Goal: Check status: Check status

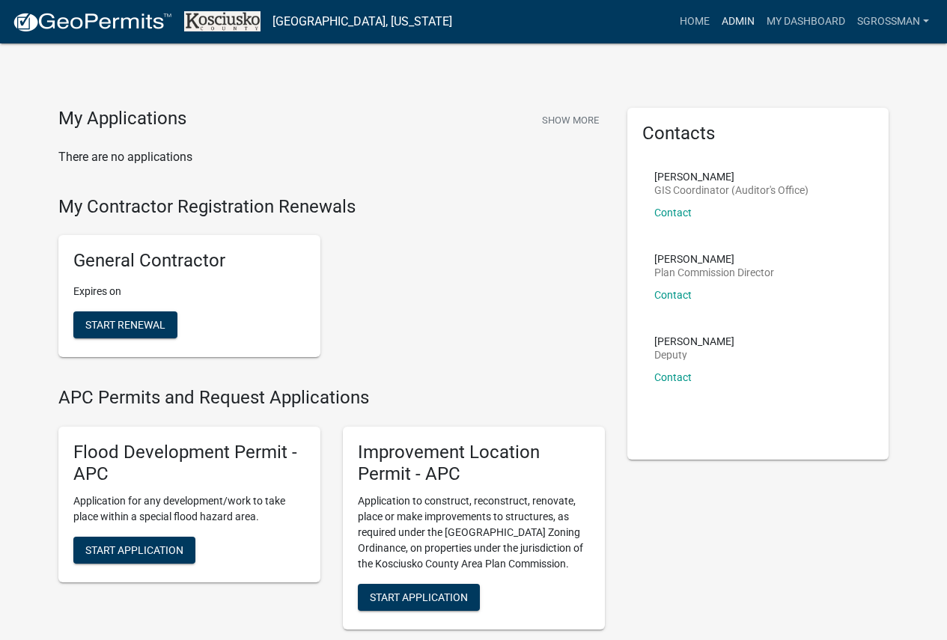
click at [728, 22] on link "Admin" at bounding box center [738, 21] width 45 height 28
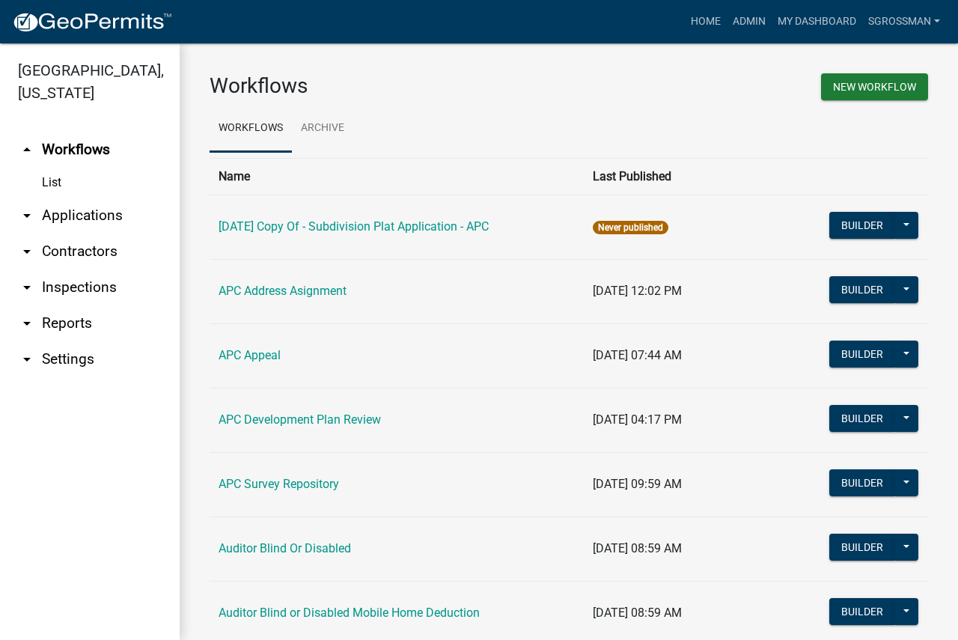
click at [32, 219] on icon "arrow_drop_down" at bounding box center [27, 216] width 18 height 18
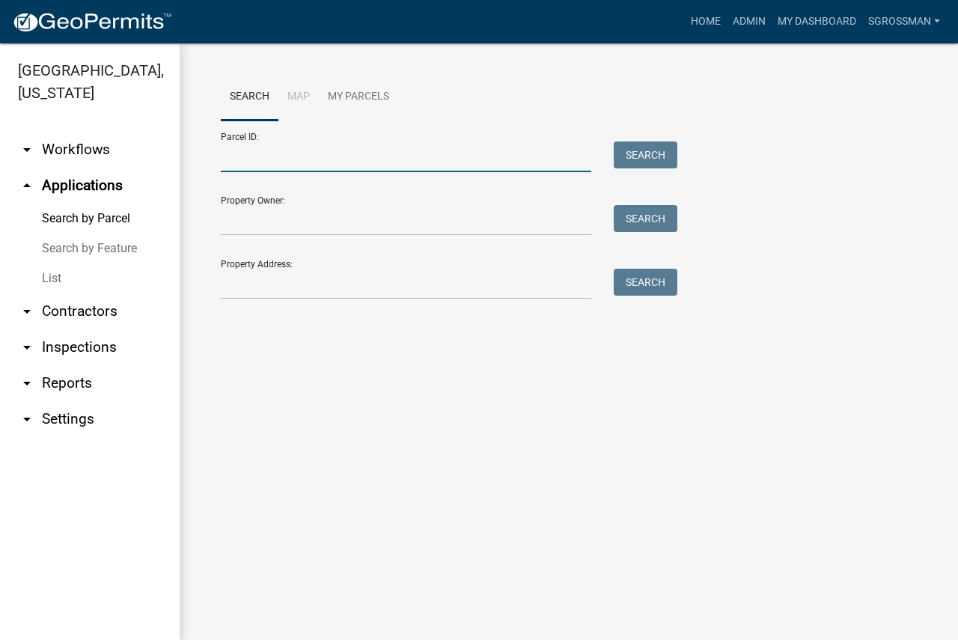
click at [279, 158] on input "Parcel ID:" at bounding box center [406, 156] width 371 height 31
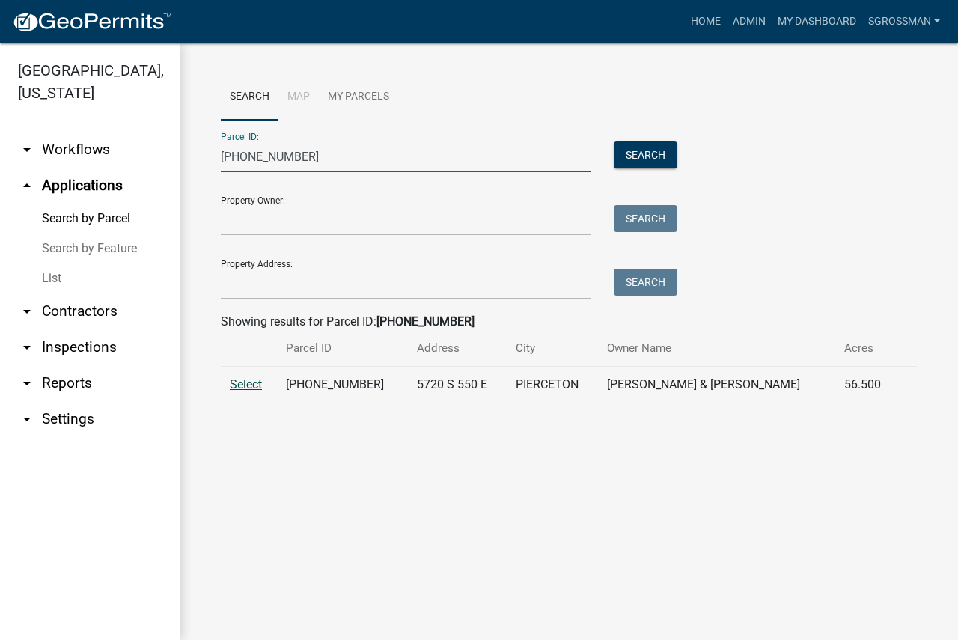
type input "[PHONE_NUMBER]"
click at [258, 384] on span "Select" at bounding box center [246, 384] width 32 height 14
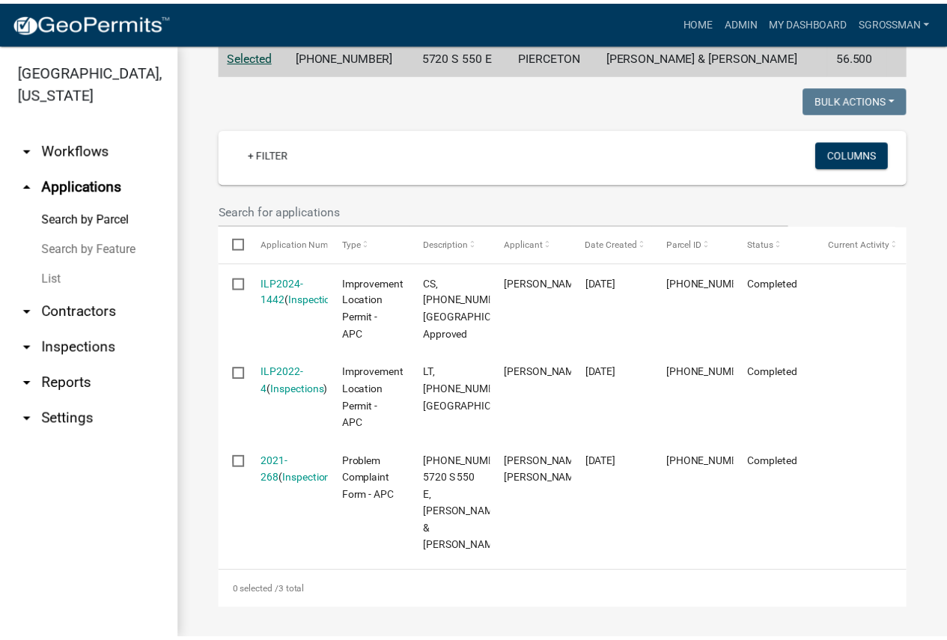
scroll to position [374, 0]
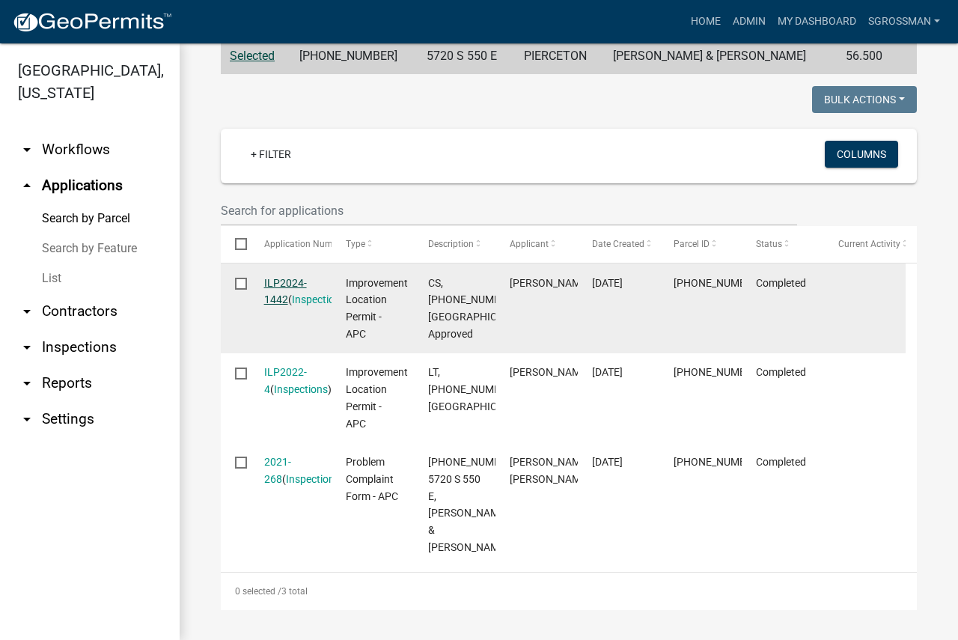
click at [289, 277] on link "ILP2024-1442" at bounding box center [285, 291] width 43 height 29
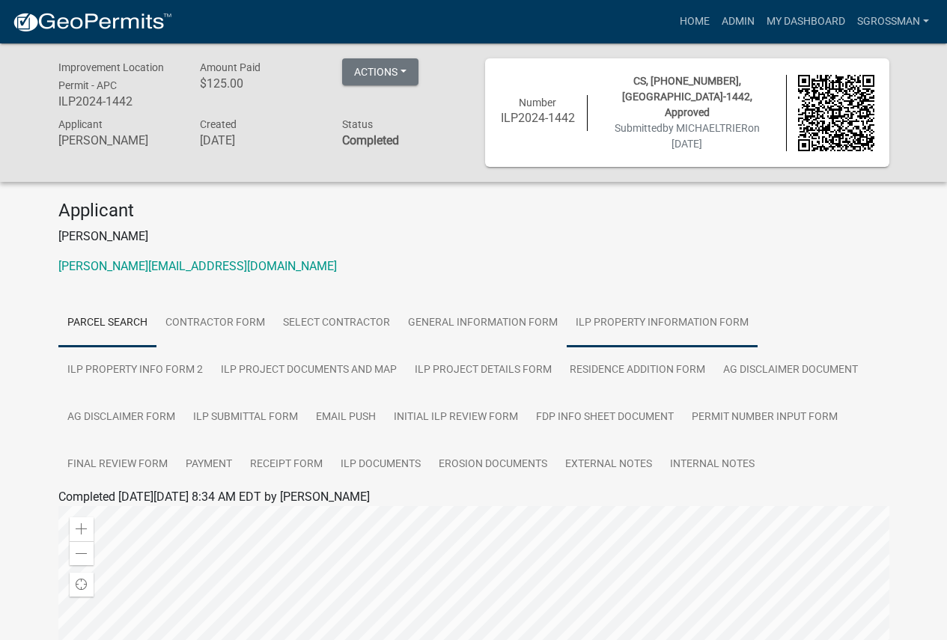
click at [628, 322] on link "ILP Property Information Form" at bounding box center [662, 323] width 191 height 48
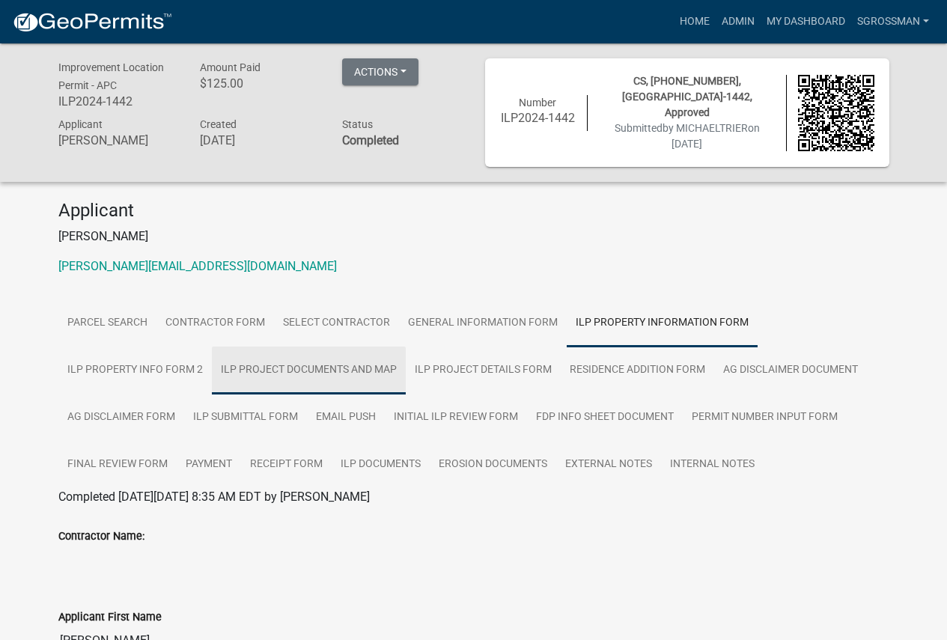
click at [271, 370] on link "ILP Project Documents and Map" at bounding box center [309, 371] width 194 height 48
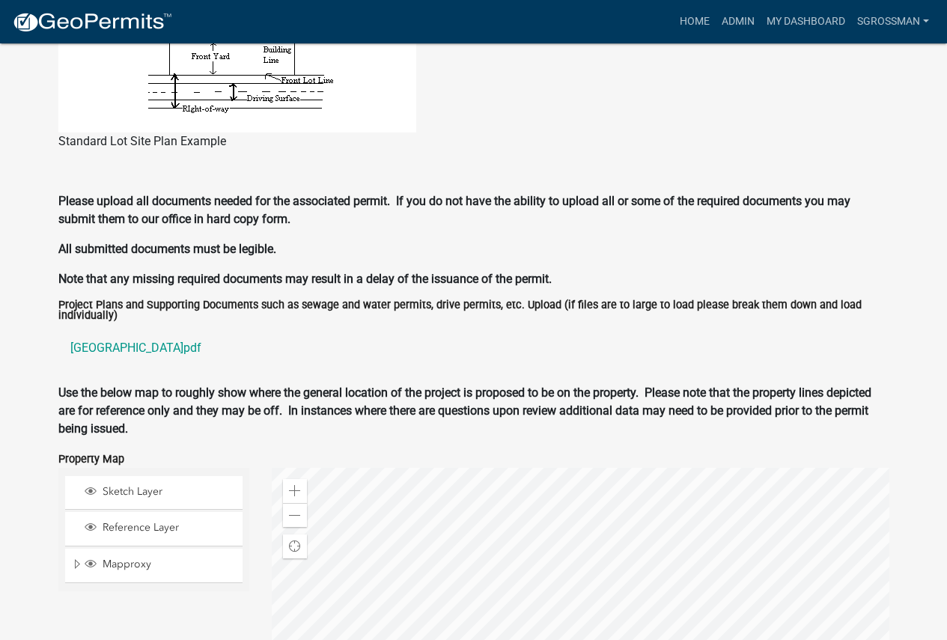
scroll to position [1273, 0]
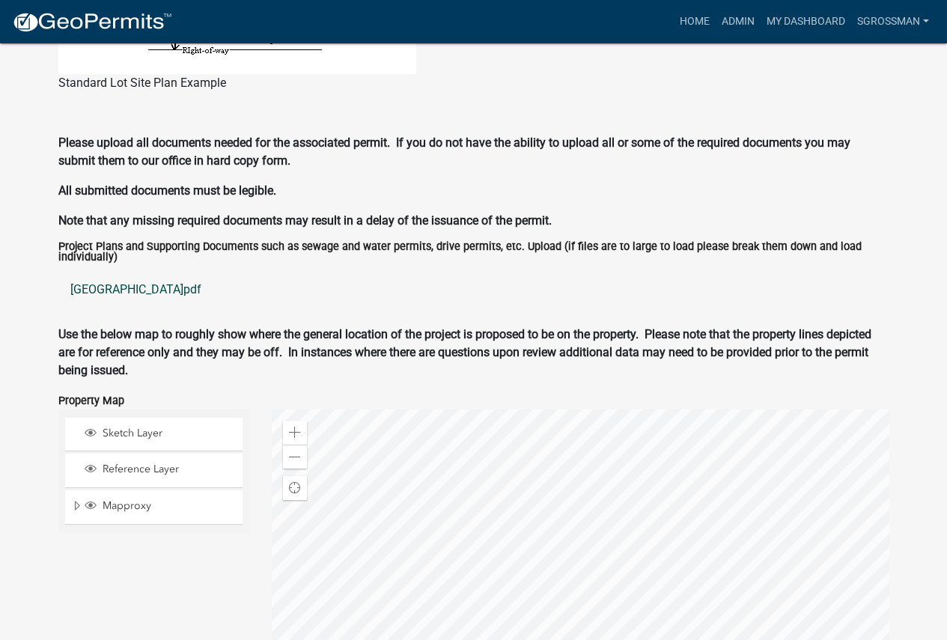
click at [86, 289] on link "[GEOGRAPHIC_DATA]pdf" at bounding box center [473, 290] width 831 height 36
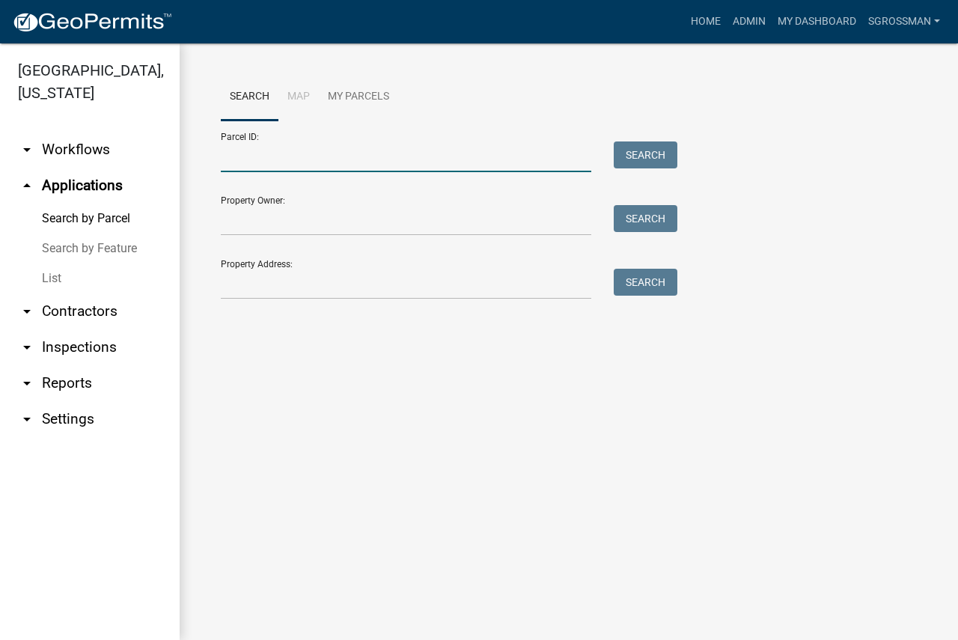
click at [248, 169] on input "Parcel ID:" at bounding box center [406, 156] width 371 height 31
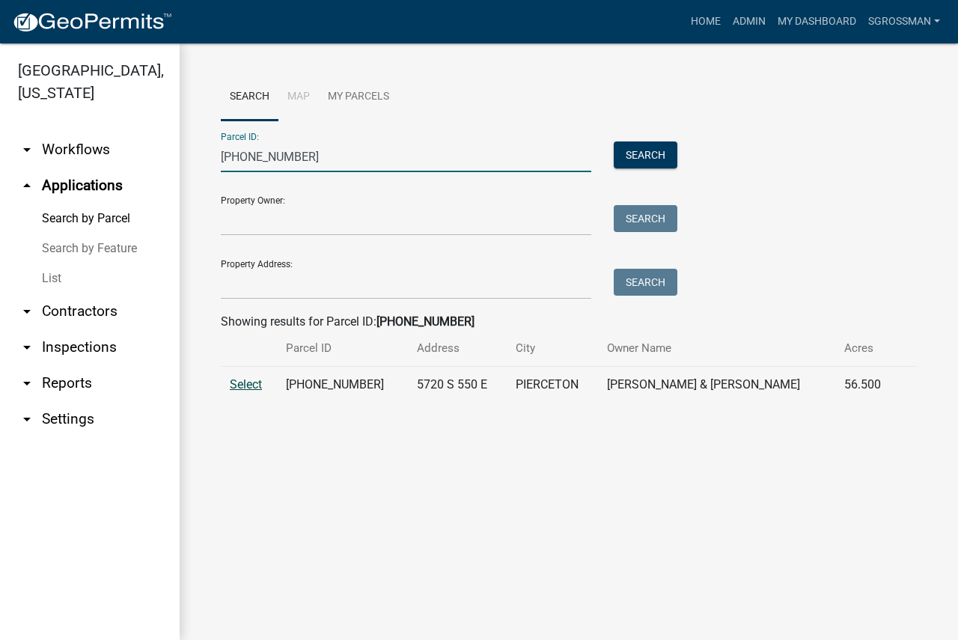
type input "[PHONE_NUMBER]"
click at [239, 390] on span "Select" at bounding box center [246, 384] width 32 height 14
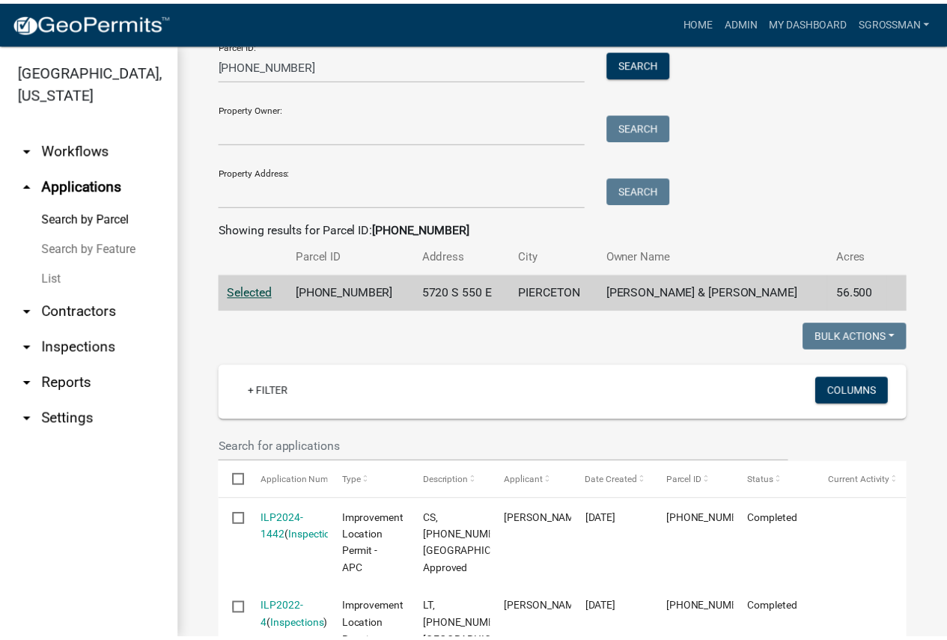
scroll to position [225, 0]
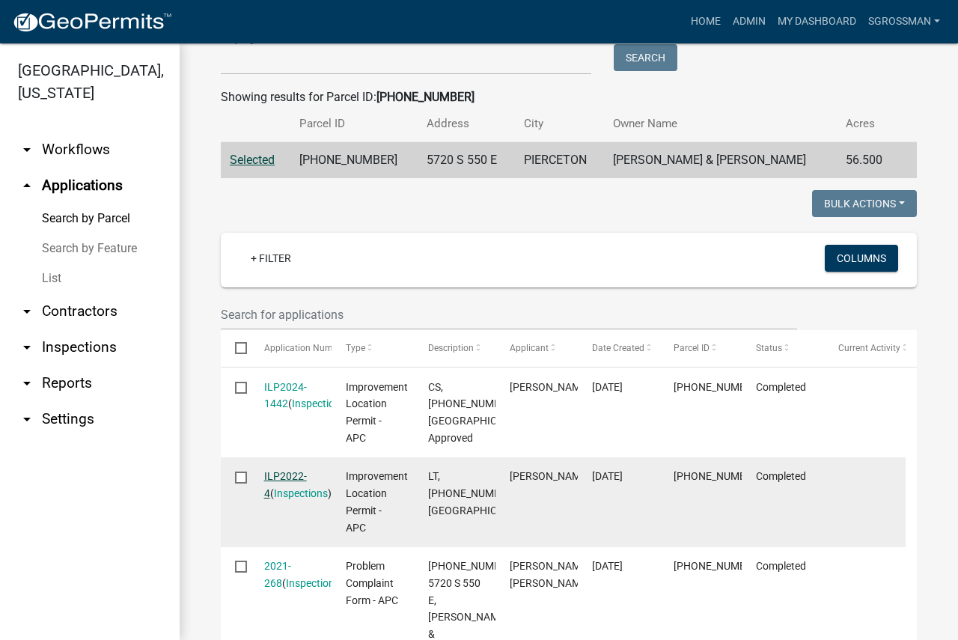
click at [280, 499] on link "ILP2022-4" at bounding box center [285, 484] width 43 height 29
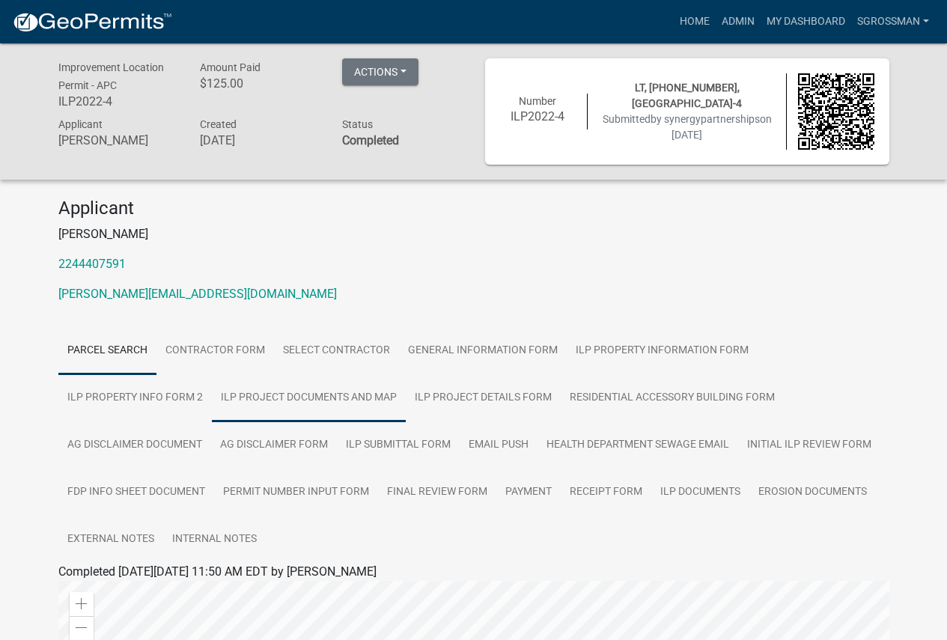
click at [358, 397] on link "ILP Project Documents and Map" at bounding box center [309, 398] width 194 height 48
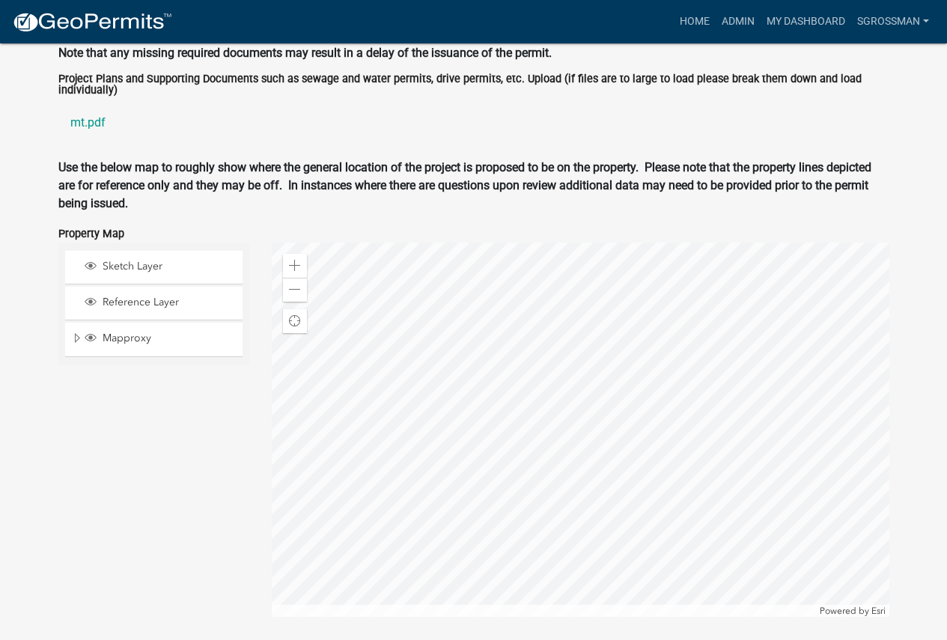
scroll to position [1567, 0]
